Goal: Task Accomplishment & Management: Complete application form

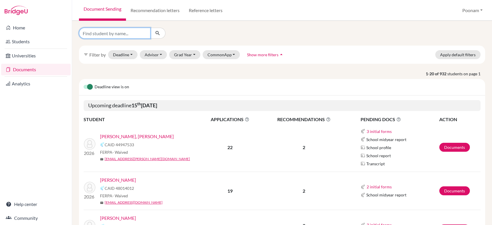
click at [124, 35] on input "Find student by name..." at bounding box center [115, 33] width 72 height 11
type input "rhianna"
click button "submit" at bounding box center [157, 33] width 15 height 11
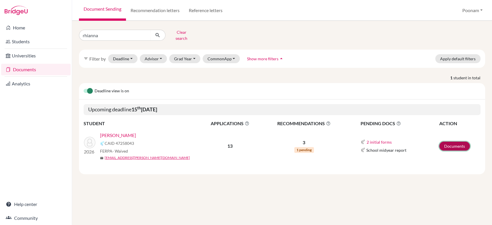
click at [456, 142] on link "Documents" at bounding box center [454, 146] width 31 height 9
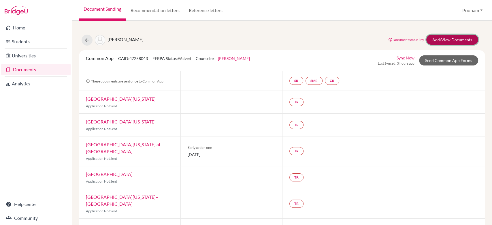
click at [436, 37] on link "Add/View Documents" at bounding box center [452, 40] width 52 height 10
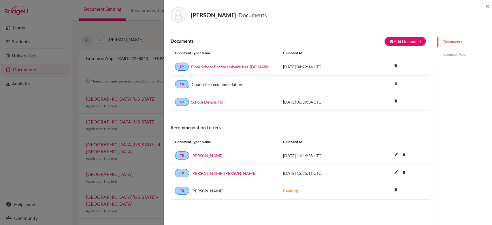
click at [447, 52] on link "Common App" at bounding box center [464, 54] width 54 height 10
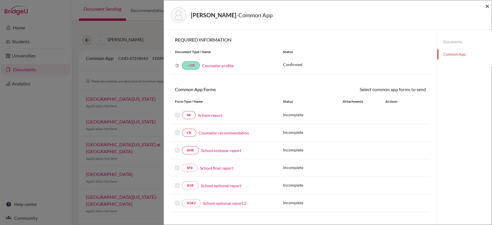
click at [489, 5] on span "×" at bounding box center [488, 6] width 4 height 8
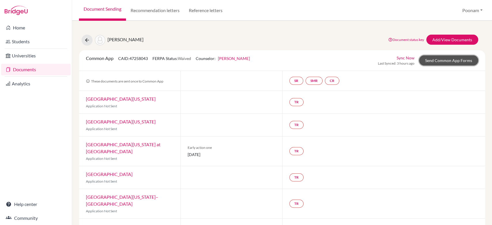
click at [435, 61] on link "Send Common App Forms" at bounding box center [448, 60] width 59 height 10
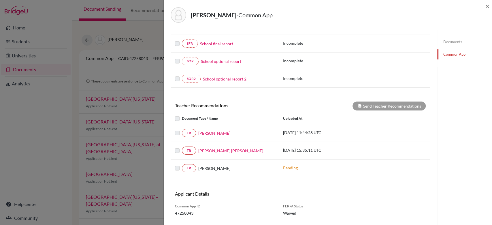
scroll to position [125, 0]
click at [220, 136] on div "TR [PERSON_NAME]" at bounding box center [224, 133] width 99 height 8
click at [219, 133] on link "[PERSON_NAME]" at bounding box center [214, 133] width 32 height 6
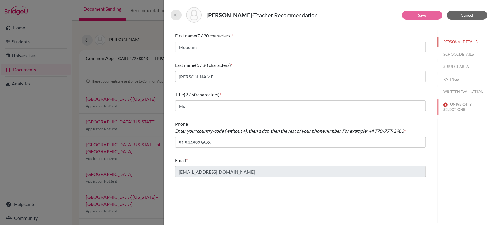
click at [463, 104] on button "UNIVERSITY SELECTIONS" at bounding box center [464, 107] width 54 height 16
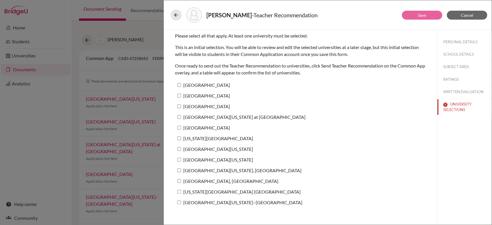
click at [189, 115] on label "[GEOGRAPHIC_DATA][US_STATE] at [GEOGRAPHIC_DATA]" at bounding box center [240, 117] width 131 height 8
click at [181, 115] on input "[GEOGRAPHIC_DATA][US_STATE] at [GEOGRAPHIC_DATA]" at bounding box center [179, 117] width 4 height 4
checkbox input "true"
click at [423, 15] on link "Save" at bounding box center [422, 15] width 8 height 5
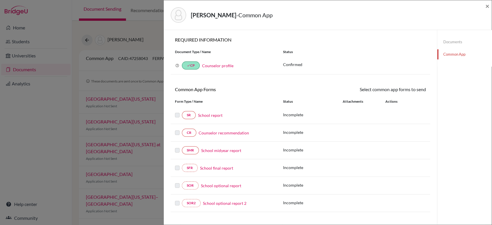
click at [221, 114] on link "School report" at bounding box center [210, 115] width 25 height 6
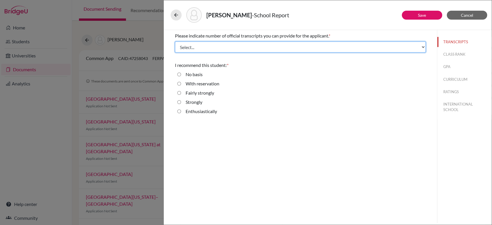
click at [231, 45] on select "Select... 1 2 3 4" at bounding box center [300, 47] width 251 height 11
select select "3"
click at [175, 42] on select "Select... 1 2 3 4" at bounding box center [300, 47] width 251 height 11
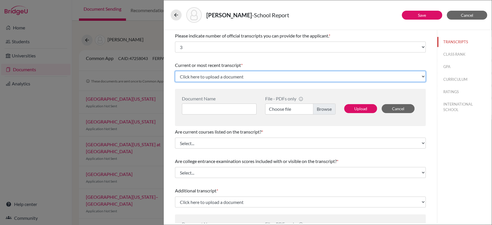
click at [221, 76] on select "Click here to upload a document Upload New File" at bounding box center [300, 76] width 251 height 11
select select "Upload New File"
click at [175, 71] on select "Click here to upload a document Upload New File" at bounding box center [300, 76] width 251 height 11
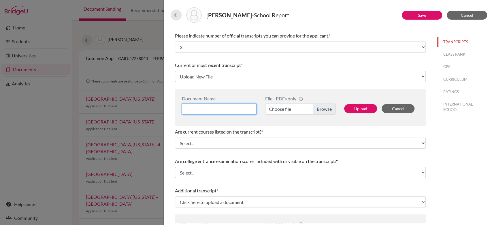
click at [213, 107] on input at bounding box center [219, 109] width 75 height 11
click at [464, 18] on button "Cancel" at bounding box center [467, 15] width 40 height 9
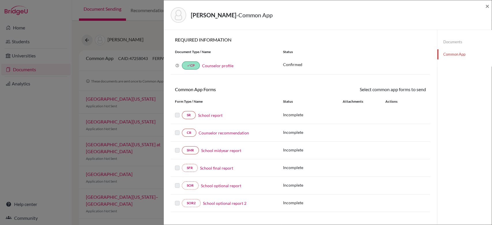
click at [442, 41] on link "Documents" at bounding box center [464, 42] width 54 height 10
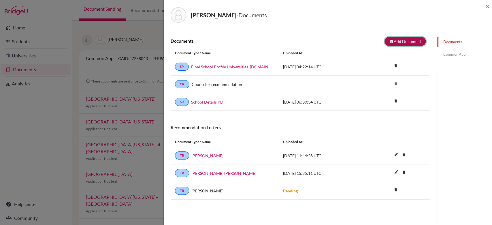
click at [400, 42] on button "note_add Add Document" at bounding box center [405, 41] width 41 height 9
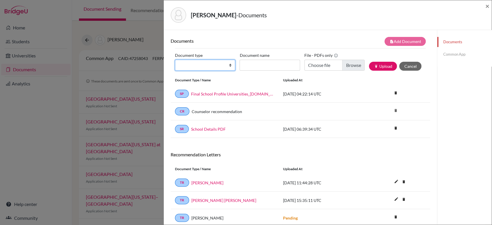
drag, startPoint x: 185, startPoint y: 66, endPoint x: 191, endPoint y: 139, distance: 73.2
click at [191, 139] on div "Documents note_add Add Document Document type Change explanation for Common App…" at bounding box center [301, 132] width 260 height 190
select select "2"
click at [175, 60] on select "Change explanation for Common App reports Counselor recommendation Internationa…" at bounding box center [205, 65] width 60 height 11
click at [267, 69] on input "Document name" at bounding box center [270, 65] width 60 height 11
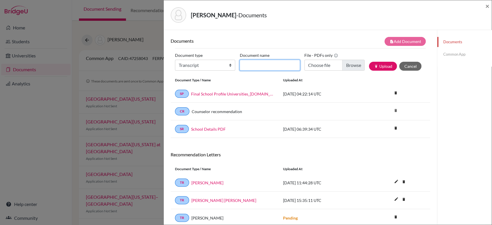
type input "Grade 11 AS"
click at [347, 66] on input "Choose file" at bounding box center [335, 65] width 60 height 11
type input "C:\fakepath\AS Level [PERSON_NAME].pdf"
click at [378, 66] on button "publish Upload" at bounding box center [383, 66] width 28 height 9
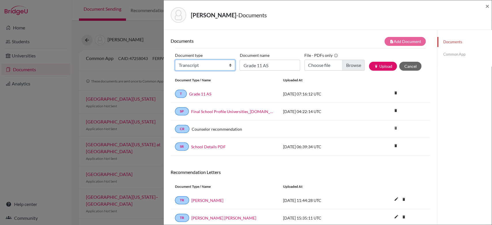
click at [221, 69] on select "Change explanation for Common App reports Counselor recommendation Internationa…" at bounding box center [205, 65] width 60 height 11
select select "2"
click at [175, 60] on select "Change explanation for Common App reports Counselor recommendation Internationa…" at bounding box center [205, 65] width 60 height 11
click at [262, 63] on input "Grade 11 AS" at bounding box center [270, 65] width 60 height 11
type input "Transcript Initial"
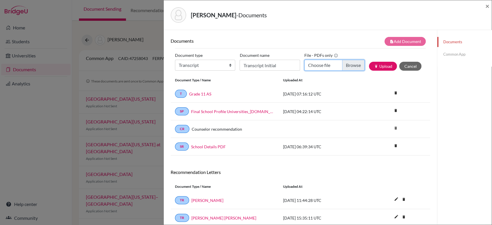
click at [349, 64] on input "Choose file" at bounding box center [335, 65] width 60 height 11
type input "C:\fakepath\Rhinna Transcript_initial.pdf"
click at [369, 63] on button "publish Upload" at bounding box center [383, 66] width 28 height 9
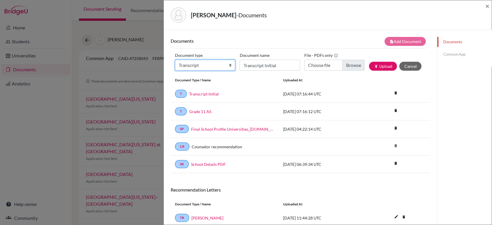
click at [211, 67] on select "Change explanation for Common App reports Counselor recommendation Internationa…" at bounding box center [205, 65] width 60 height 11
select select "2"
click at [175, 60] on select "Change explanation for Common App reports Counselor recommendation Internationa…" at bounding box center [205, 65] width 60 height 11
click at [268, 68] on input "Transcript Initial" at bounding box center [270, 65] width 60 height 11
type input "Grade 10 IGCSE"
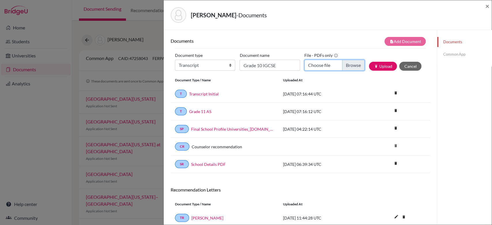
click at [345, 70] on input "Choose file" at bounding box center [335, 65] width 60 height 11
type input "C:\fakepath\Rhianna Marksheets.pdf"
click at [375, 65] on button "publish Upload" at bounding box center [383, 66] width 28 height 9
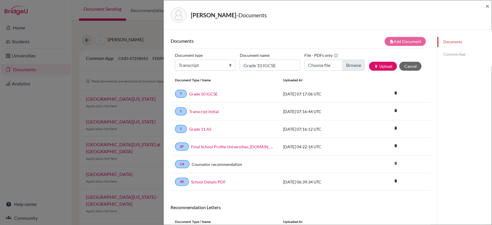
click at [441, 57] on link "Common App" at bounding box center [464, 54] width 54 height 10
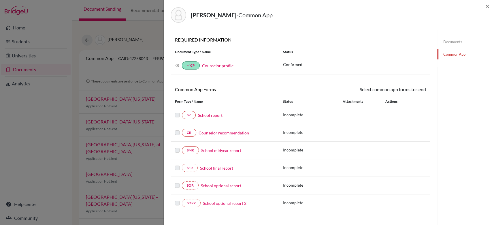
click at [211, 114] on link "School report" at bounding box center [210, 115] width 25 height 6
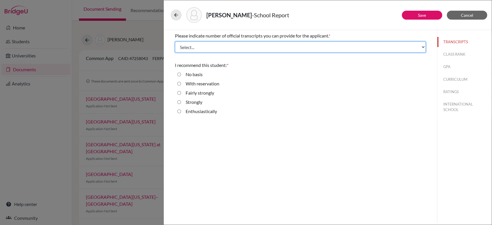
click at [206, 48] on select "Select... 1 2 3 4" at bounding box center [300, 47] width 251 height 11
select select "3"
click at [175, 42] on select "Select... 1 2 3 4" at bounding box center [300, 47] width 251 height 11
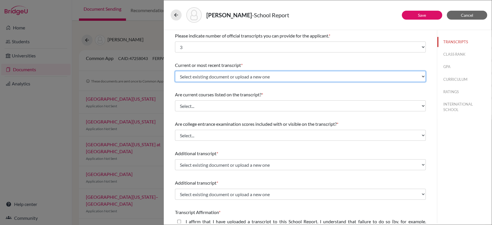
click at [191, 77] on select "Select existing document or upload a new one Grade 11 AS Transcript Initial Gra…" at bounding box center [300, 76] width 251 height 11
select select "690665"
click at [175, 71] on select "Select existing document or upload a new one Grade 11 AS Transcript Initial Gra…" at bounding box center [300, 76] width 251 height 11
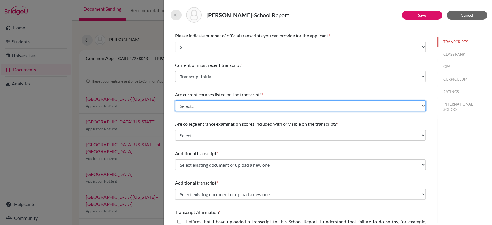
click at [191, 105] on select "Select... Yes No" at bounding box center [300, 105] width 251 height 11
select select "0"
click at [175, 100] on select "Select... Yes No" at bounding box center [300, 105] width 251 height 11
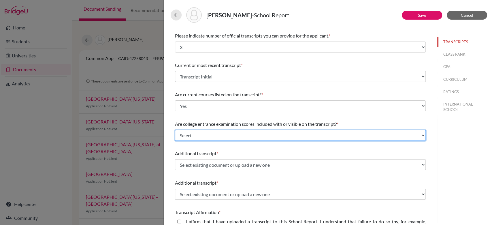
click at [186, 134] on select "Select... Yes No" at bounding box center [300, 135] width 251 height 11
select select "1"
click at [175, 130] on select "Select... Yes No" at bounding box center [300, 135] width 251 height 11
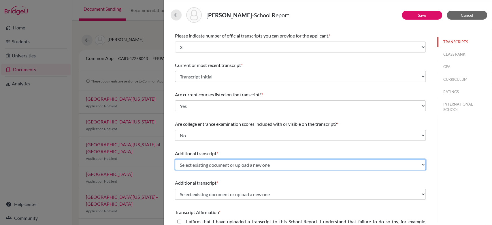
click at [192, 161] on select "Select existing document or upload a new one Grade 11 AS Transcript Initial Gra…" at bounding box center [300, 164] width 251 height 11
select select "690662"
click at [175, 159] on select "Select existing document or upload a new one Grade 11 AS Transcript Initial Gra…" at bounding box center [300, 164] width 251 height 11
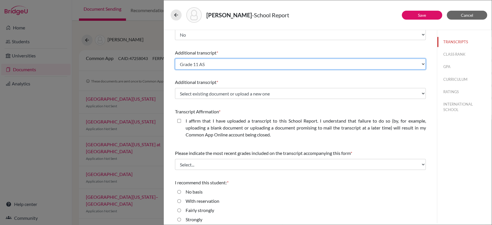
scroll to position [101, 0]
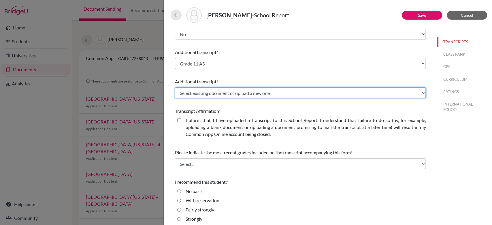
click at [205, 89] on select "Select existing document or upload a new one Grade 11 AS Transcript Initial Gra…" at bounding box center [300, 92] width 251 height 11
select select "690668"
click at [175, 87] on select "Select existing document or upload a new one Grade 11 AS Transcript Initial Gra…" at bounding box center [300, 92] width 251 height 11
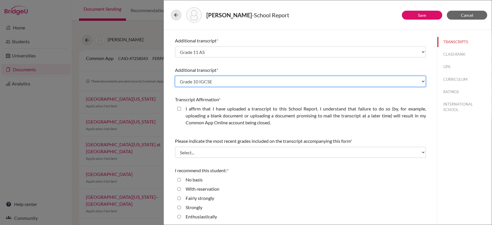
scroll to position [114, 0]
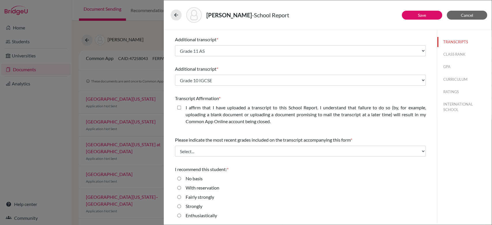
click at [181, 109] on div "I affirm that I have uploaded a transcript to this School Report. I understand …" at bounding box center [303, 115] width 245 height 23
click at [178, 107] on closed\ "I affirm that I have uploaded a transcript to this School Report. I understand …" at bounding box center [179, 107] width 4 height 7
checkbox closed\ "true"
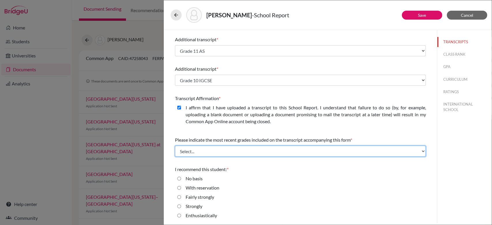
click at [188, 148] on select "Select... Final junior year grades 1st Quarter senior year grades 2nd Quarter/1…" at bounding box center [300, 151] width 251 height 11
select select "1"
click at [175, 146] on select "Select... Final junior year grades 1st Quarter senior year grades 2nd Quarter/1…" at bounding box center [300, 151] width 251 height 11
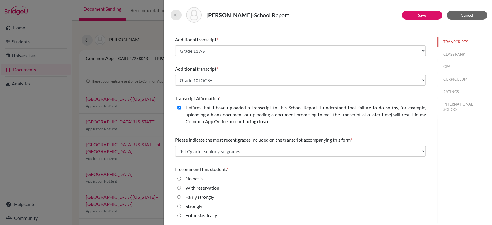
click at [207, 215] on label "Enthusiastically" at bounding box center [201, 215] width 31 height 7
click at [181, 215] on input "Enthusiastically" at bounding box center [179, 215] width 4 height 7
radio input "true"
click at [421, 17] on link "Save" at bounding box center [422, 15] width 8 height 5
click at [447, 51] on button "CLASS RANK" at bounding box center [464, 54] width 54 height 10
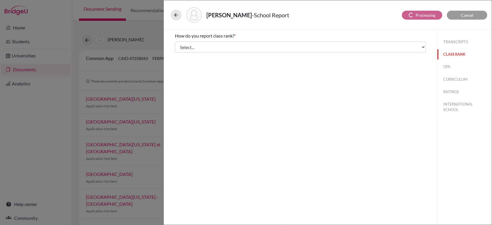
scroll to position [0, 0]
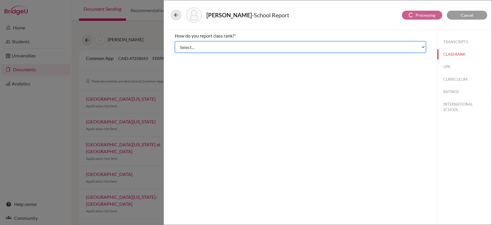
click at [277, 49] on select "Select... Exact Decile Quintile Quartile None" at bounding box center [300, 47] width 251 height 11
select select "5"
click at [175, 42] on select "Select... Exact Decile Quintile Quartile None" at bounding box center [300, 47] width 251 height 11
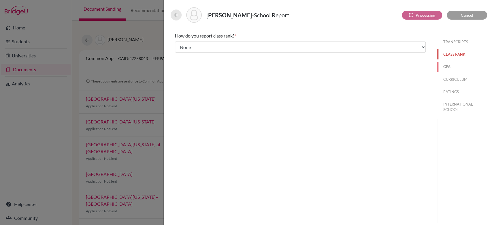
click at [445, 66] on button "GPA" at bounding box center [464, 67] width 54 height 10
select select "5"
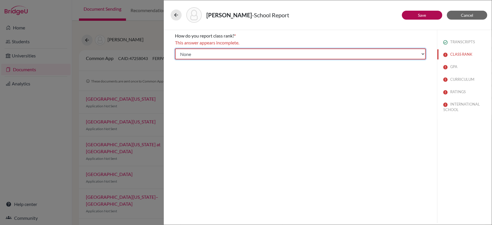
click at [202, 56] on select "Select... Exact Decile Quintile Quartile None" at bounding box center [300, 53] width 251 height 11
click at [175, 48] on select "Select... Exact Decile Quintile Quartile None" at bounding box center [300, 53] width 251 height 11
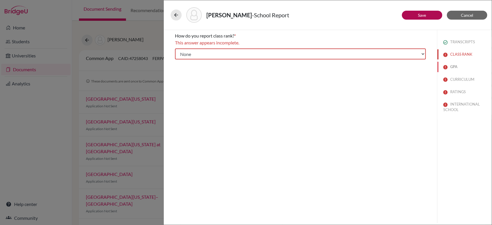
click at [459, 67] on button "GPA" at bounding box center [464, 67] width 54 height 10
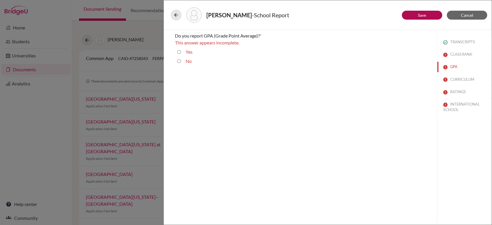
click at [182, 61] on div "No" at bounding box center [186, 62] width 11 height 9
click at [178, 61] on input "No" at bounding box center [179, 61] width 4 height 7
radio input "true"
click at [455, 79] on button "CURRICULUM" at bounding box center [464, 79] width 54 height 10
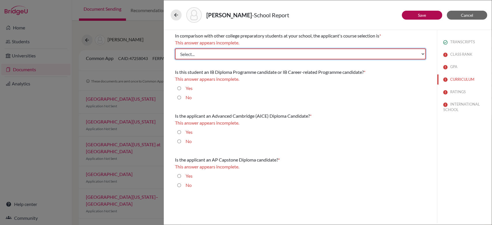
click at [279, 58] on select "Select... Less than demanding Average [PERSON_NAME] Very demanding Most demandi…" at bounding box center [300, 53] width 251 height 11
click at [175, 48] on select "Select... Less than demanding Average [PERSON_NAME] Very demanding Most demandi…" at bounding box center [300, 53] width 251 height 11
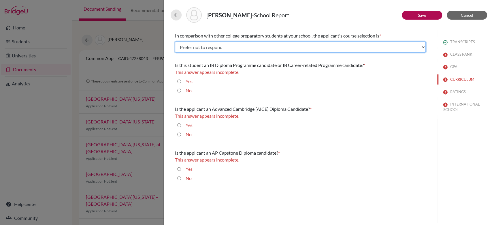
select select "4"
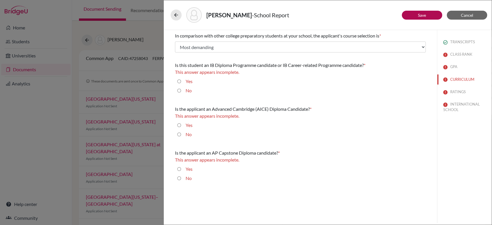
click at [180, 91] on input "No" at bounding box center [179, 90] width 4 height 7
radio input "true"
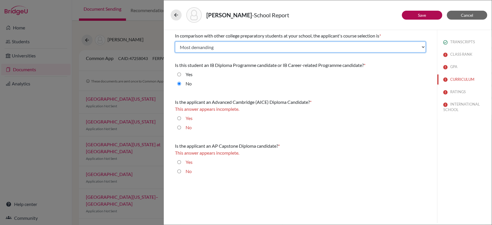
click at [313, 46] on select "Select... Less than demanding Average [PERSON_NAME] Very demanding Most demandi…" at bounding box center [300, 47] width 251 height 11
click at [175, 42] on select "Select... Less than demanding Average [PERSON_NAME] Very demanding Most demandi…" at bounding box center [300, 47] width 251 height 11
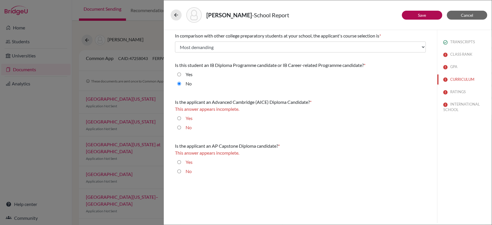
click at [178, 118] on input "Yes" at bounding box center [179, 118] width 4 height 7
radio input "true"
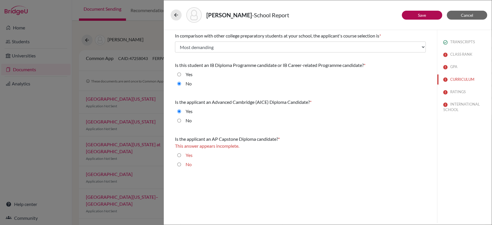
click at [180, 164] on input "No" at bounding box center [179, 164] width 4 height 7
radio input "true"
click at [454, 96] on button "RATINGS" at bounding box center [464, 92] width 54 height 10
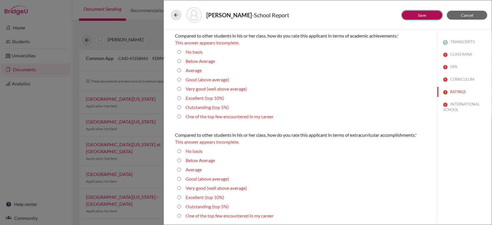
click at [424, 14] on link "Save" at bounding box center [422, 15] width 8 height 5
click at [178, 100] on 10\%\) "Excellent (top 10%)" at bounding box center [179, 98] width 4 height 7
radio 10\%\) "true"
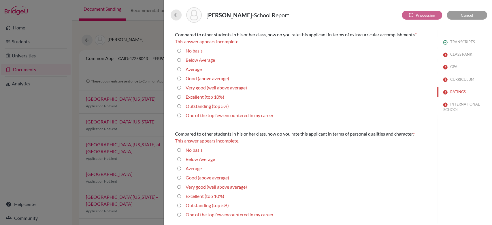
scroll to position [94, 0]
click at [182, 102] on div "Excellent (top 10%)" at bounding box center [202, 97] width 43 height 9
click at [192, 100] on label "Excellent (top 10%)" at bounding box center [205, 96] width 39 height 7
click at [181, 100] on 10\%\) "Excellent (top 10%)" at bounding box center [179, 96] width 4 height 7
radio 10\%\) "true"
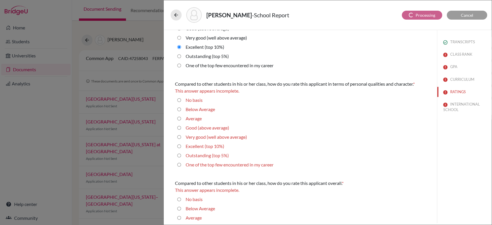
scroll to position [141, 0]
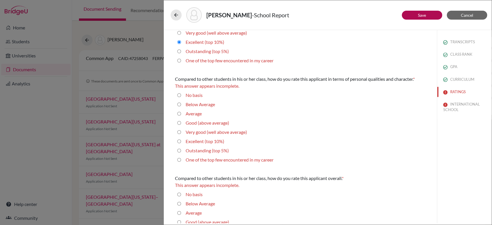
click at [191, 145] on label "Excellent (top 10%)" at bounding box center [205, 141] width 39 height 7
click at [181, 145] on 10\%\) "Excellent (top 10%)" at bounding box center [179, 141] width 4 height 7
radio 10\%\) "true"
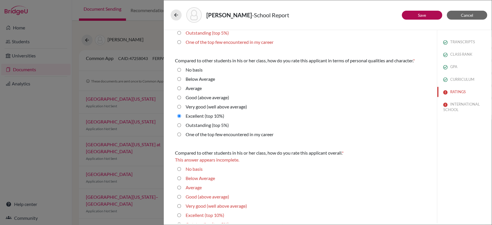
scroll to position [199, 0]
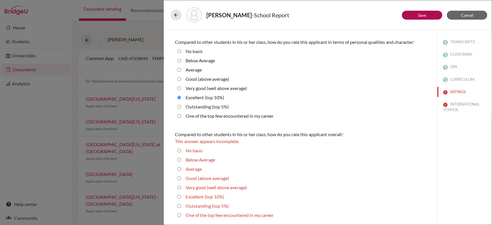
click at [201, 198] on label "Excellent (top 10%)" at bounding box center [205, 196] width 39 height 7
click at [181, 198] on 10\%\) "Excellent (top 10%)" at bounding box center [179, 196] width 4 height 7
radio 10\%\) "true"
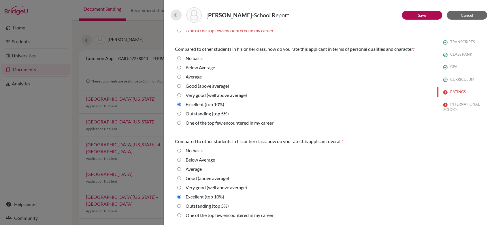
scroll to position [192, 0]
click at [192, 205] on label "Outstanding (top 5%)" at bounding box center [207, 205] width 43 height 7
click at [181, 205] on 5\%\) "Outstanding (top 5%)" at bounding box center [179, 205] width 4 height 7
radio 5\%\) "true"
click at [190, 114] on label "Outstanding (top 5%)" at bounding box center [207, 113] width 43 height 7
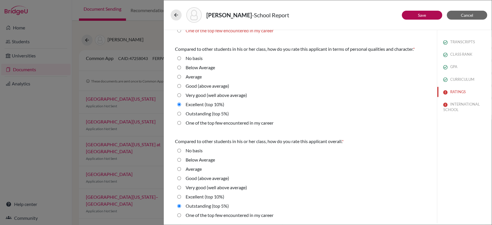
click at [181, 114] on 5\%\) "Outstanding (top 5%)" at bounding box center [179, 113] width 4 height 7
radio 5\%\) "true"
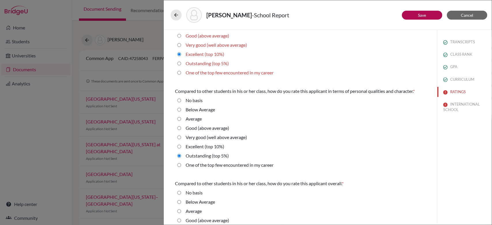
scroll to position [134, 0]
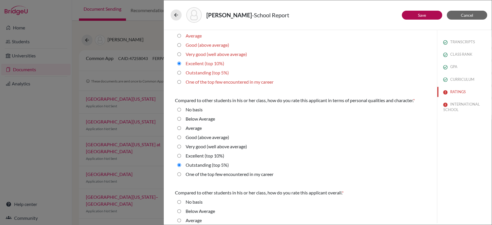
click at [185, 78] on div "Outstanding (top 5%)" at bounding box center [205, 73] width 48 height 9
click at [180, 76] on 5\%\) "Outstanding (top 5%)" at bounding box center [179, 72] width 4 height 7
radio 5\%\) "true"
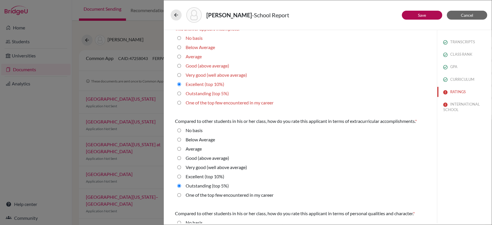
scroll to position [0, 0]
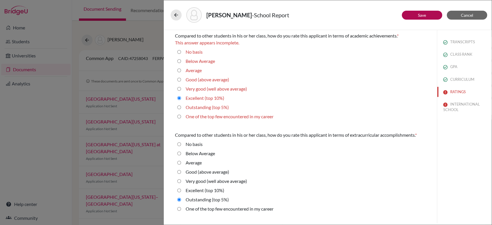
click at [178, 105] on 5\%\) "Outstanding (top 5%)" at bounding box center [179, 107] width 4 height 7
radio 5\%\) "true"
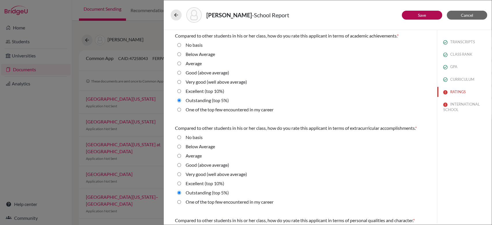
click at [180, 94] on 10\%\) "Excellent (top 10%)" at bounding box center [179, 91] width 4 height 7
radio 10\%\) "true"
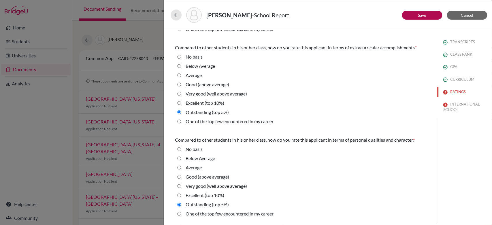
scroll to position [87, 0]
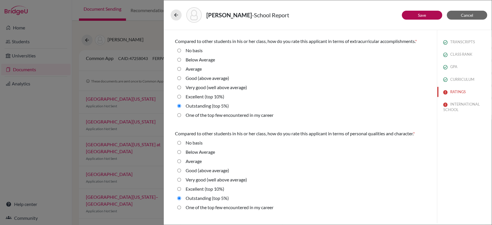
click at [177, 100] on 10\%\) "Excellent (top 10%)" at bounding box center [179, 96] width 4 height 7
radio 10\%\) "true"
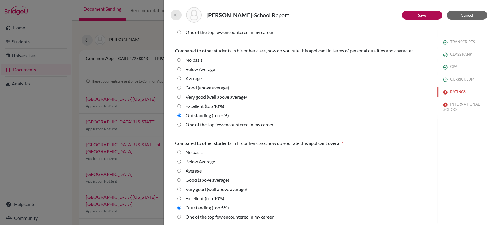
scroll to position [178, 0]
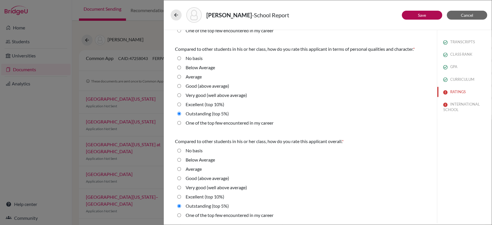
click at [178, 106] on 10\%\) "Excellent (top 10%)" at bounding box center [179, 104] width 4 height 7
radio 10\%\) "true"
click at [178, 197] on 10\%\) "Excellent (top 10%)" at bounding box center [179, 196] width 4 height 7
radio 10\%\) "true"
click at [456, 102] on button "INTERNATIONAL SCHOOL" at bounding box center [464, 107] width 54 height 16
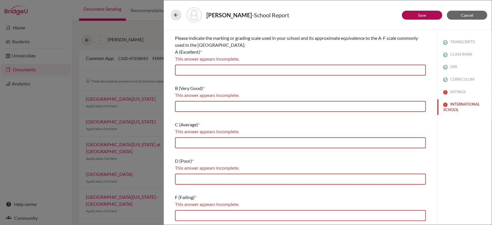
scroll to position [0, 0]
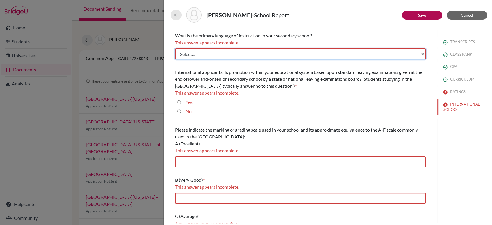
click at [346, 52] on select "Select... Albanian Arabic Armenian Assamese Azerbaijani Belarusian Bengali Bulg…" at bounding box center [300, 53] width 251 height 11
select select "14"
click at [175, 48] on select "Select... Albanian Arabic Armenian Assamese Azerbaijani Belarusian Bengali Bulg…" at bounding box center [300, 53] width 251 height 11
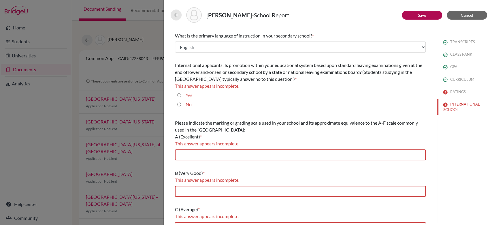
click at [180, 92] on input "Yes" at bounding box center [179, 95] width 4 height 7
radio input "true"
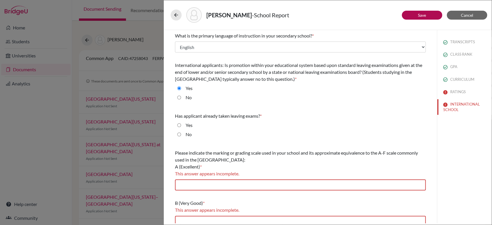
click at [180, 134] on input "No" at bounding box center [179, 134] width 4 height 7
radio input "true"
